Goal: Information Seeking & Learning: Learn about a topic

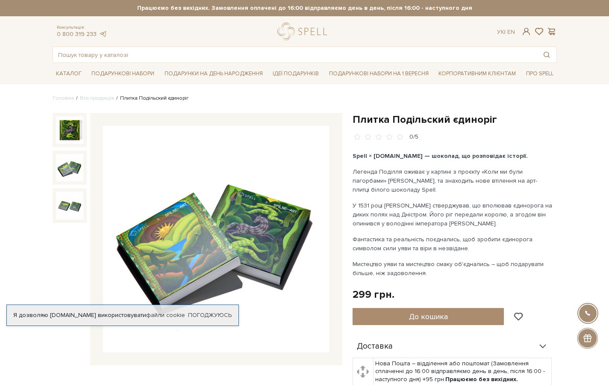
click at [70, 168] on img at bounding box center [69, 167] width 27 height 27
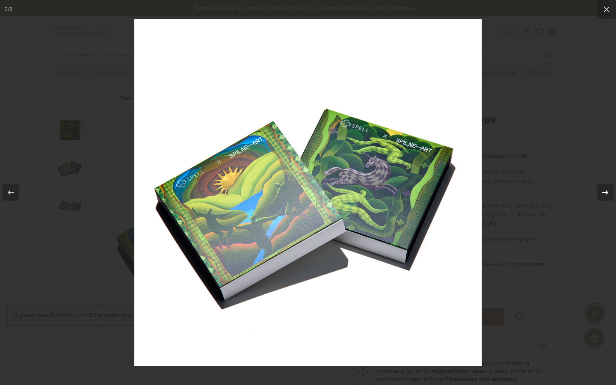
click at [606, 190] on icon at bounding box center [605, 192] width 10 height 10
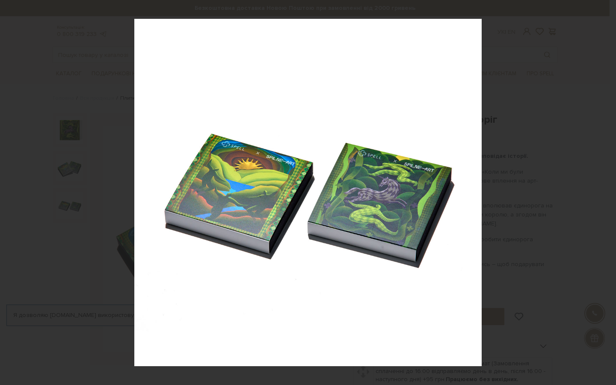
click at [606, 190] on div "3 / 3" at bounding box center [308, 192] width 616 height 385
click at [12, 188] on icon at bounding box center [11, 192] width 10 height 10
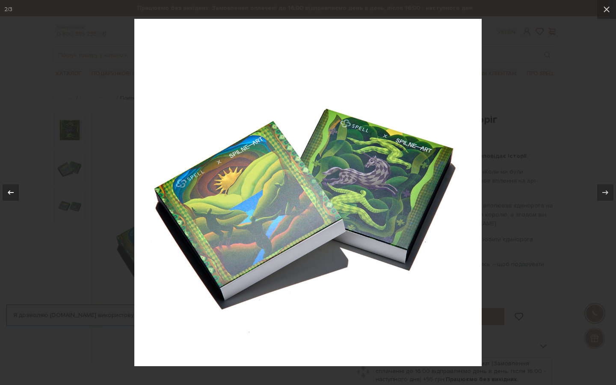
click at [12, 188] on icon at bounding box center [11, 192] width 10 height 10
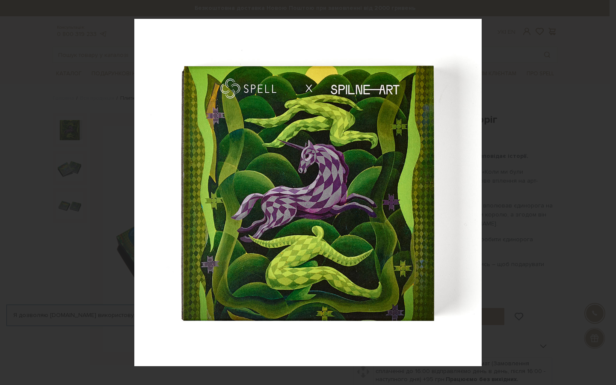
click at [605, 195] on div "1 / 3" at bounding box center [308, 192] width 616 height 385
click at [606, 194] on icon at bounding box center [605, 192] width 10 height 10
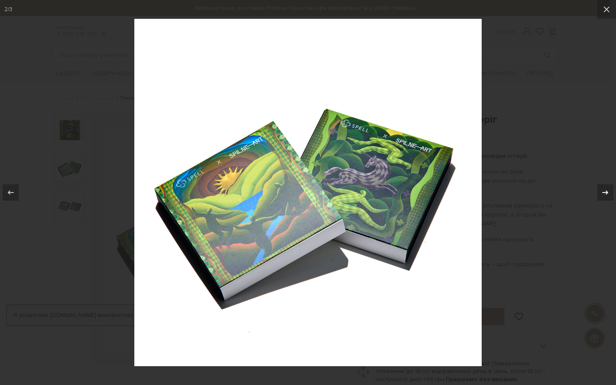
click at [606, 194] on icon at bounding box center [605, 192] width 10 height 10
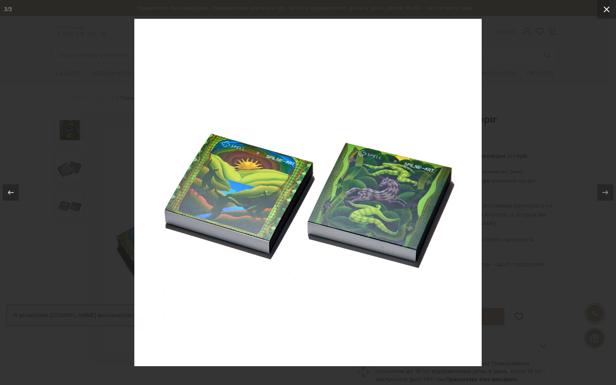
click at [609, 14] on icon at bounding box center [606, 9] width 10 height 10
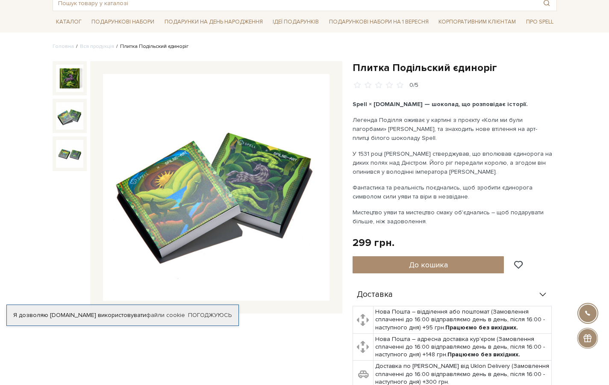
scroll to position [65, 0]
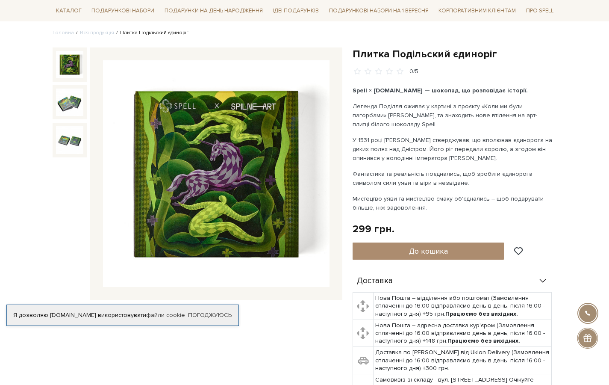
click at [76, 69] on img at bounding box center [69, 64] width 27 height 27
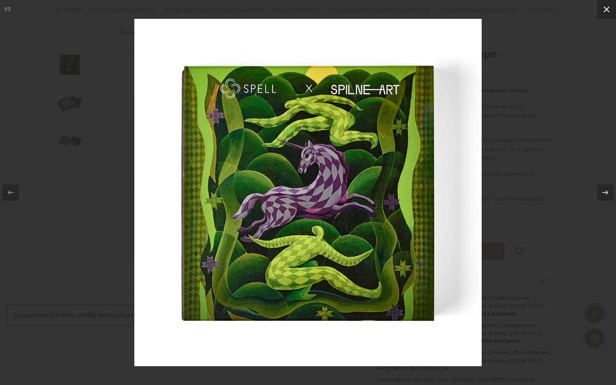
click at [606, 13] on icon at bounding box center [606, 9] width 10 height 10
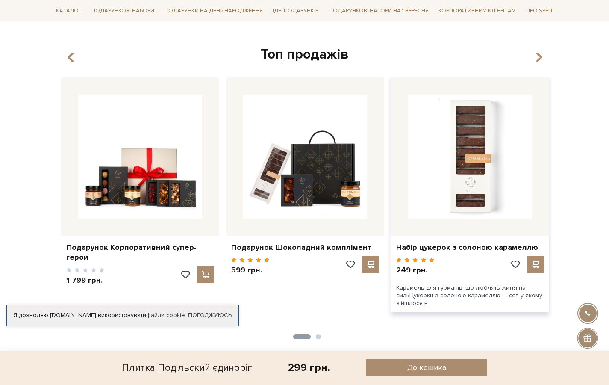
scroll to position [539, 0]
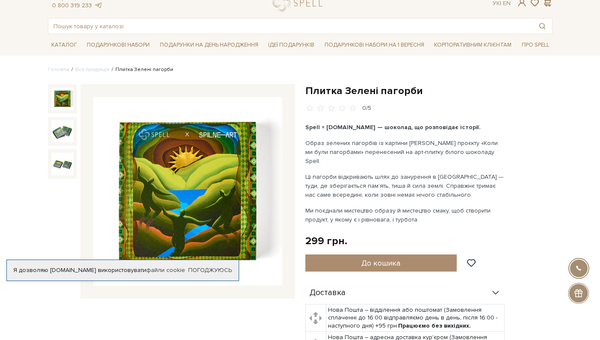
scroll to position [23, 0]
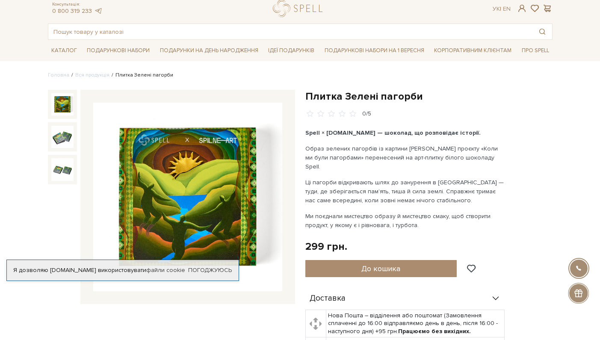
click at [69, 111] on img at bounding box center [62, 104] width 22 height 22
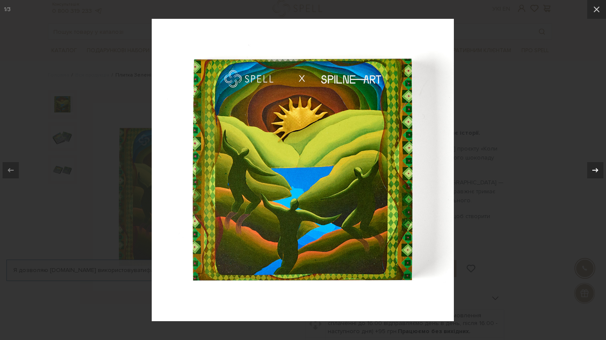
click at [592, 172] on icon at bounding box center [596, 170] width 10 height 10
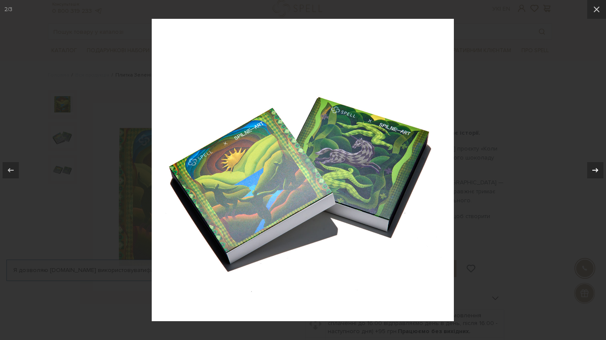
click at [592, 172] on icon at bounding box center [596, 170] width 10 height 10
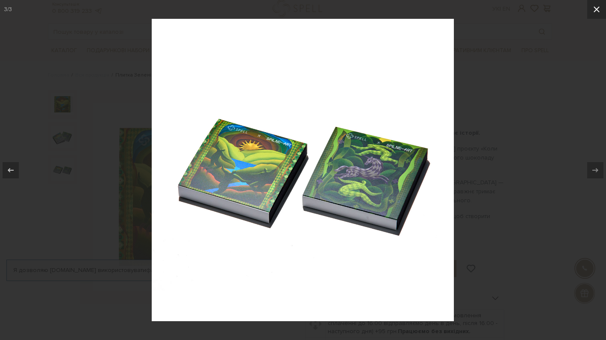
click at [597, 12] on icon at bounding box center [597, 9] width 10 height 10
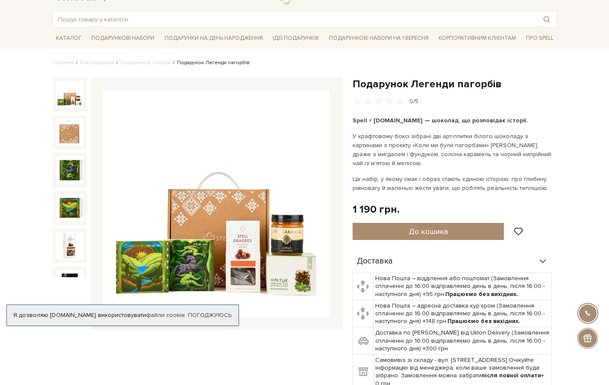
scroll to position [76, 0]
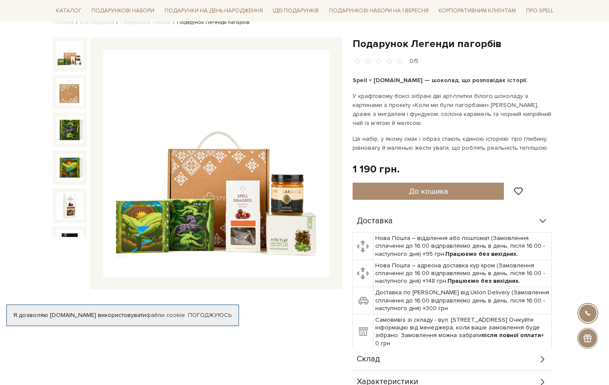
click at [175, 167] on img at bounding box center [216, 163] width 227 height 227
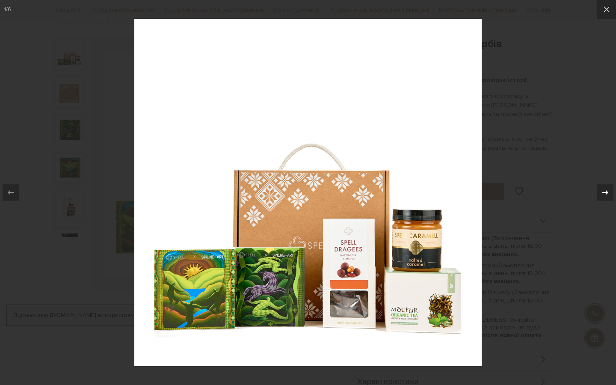
click at [605, 188] on icon at bounding box center [605, 192] width 10 height 10
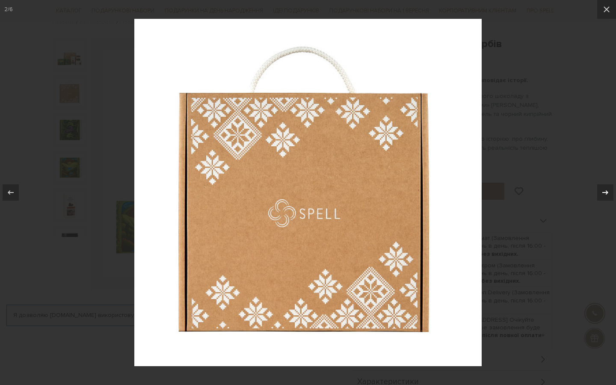
click at [605, 188] on icon at bounding box center [605, 192] width 10 height 10
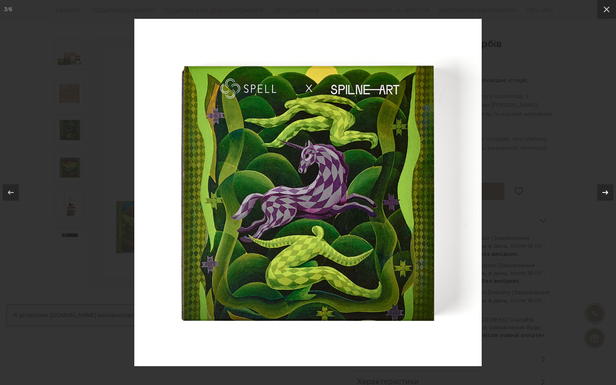
click at [605, 188] on icon at bounding box center [605, 192] width 10 height 10
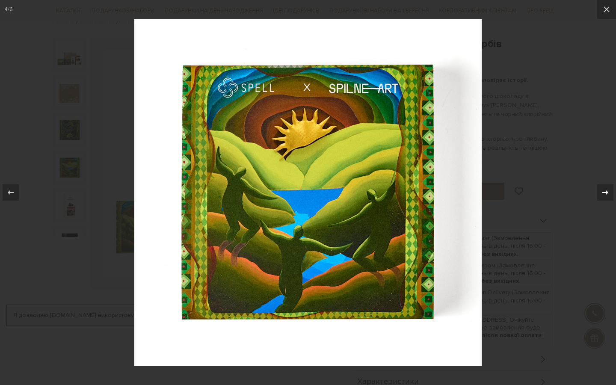
click at [605, 188] on icon at bounding box center [605, 192] width 10 height 10
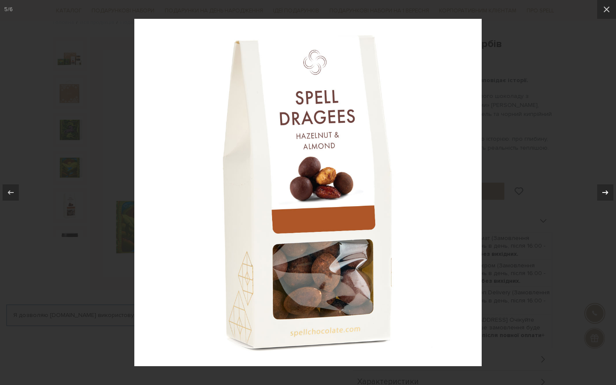
click at [605, 188] on icon at bounding box center [605, 192] width 10 height 10
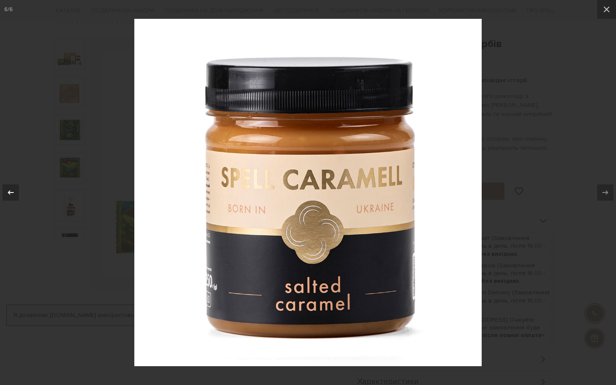
click at [9, 191] on icon at bounding box center [11, 192] width 6 height 4
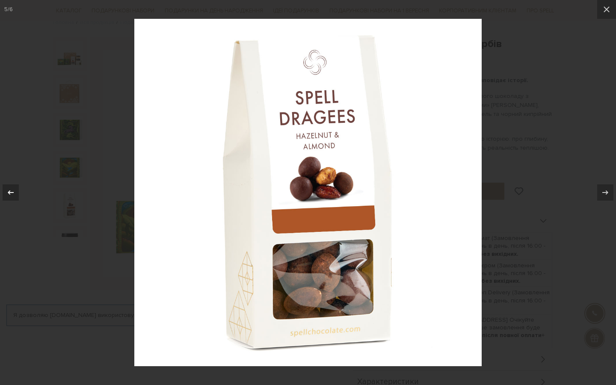
click at [9, 191] on icon at bounding box center [11, 192] width 6 height 4
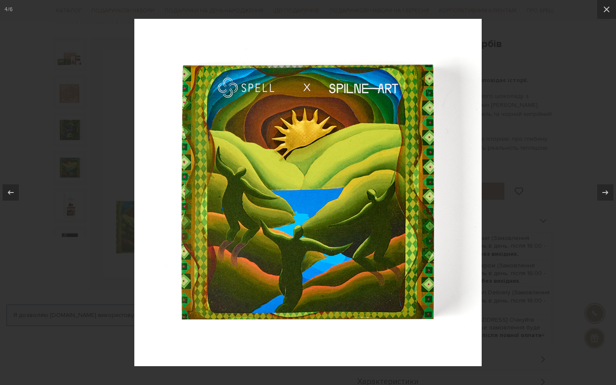
click at [552, 153] on div at bounding box center [308, 192] width 616 height 385
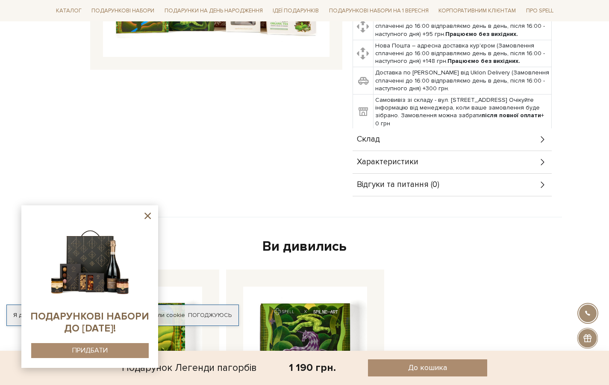
scroll to position [269, 0]
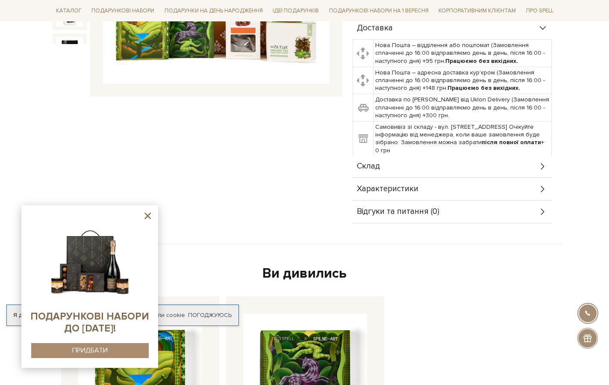
click at [537, 169] on div "Склад" at bounding box center [452, 166] width 199 height 22
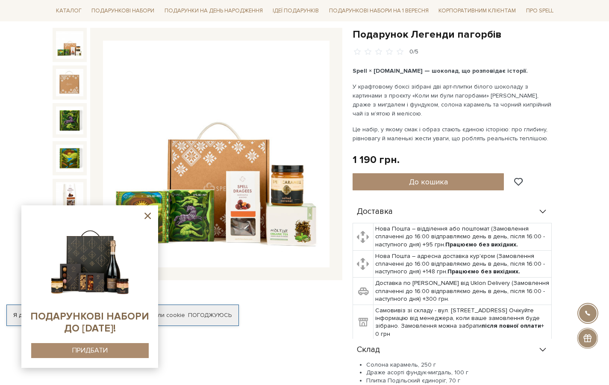
scroll to position [78, 0]
